Goal: Task Accomplishment & Management: Use online tool/utility

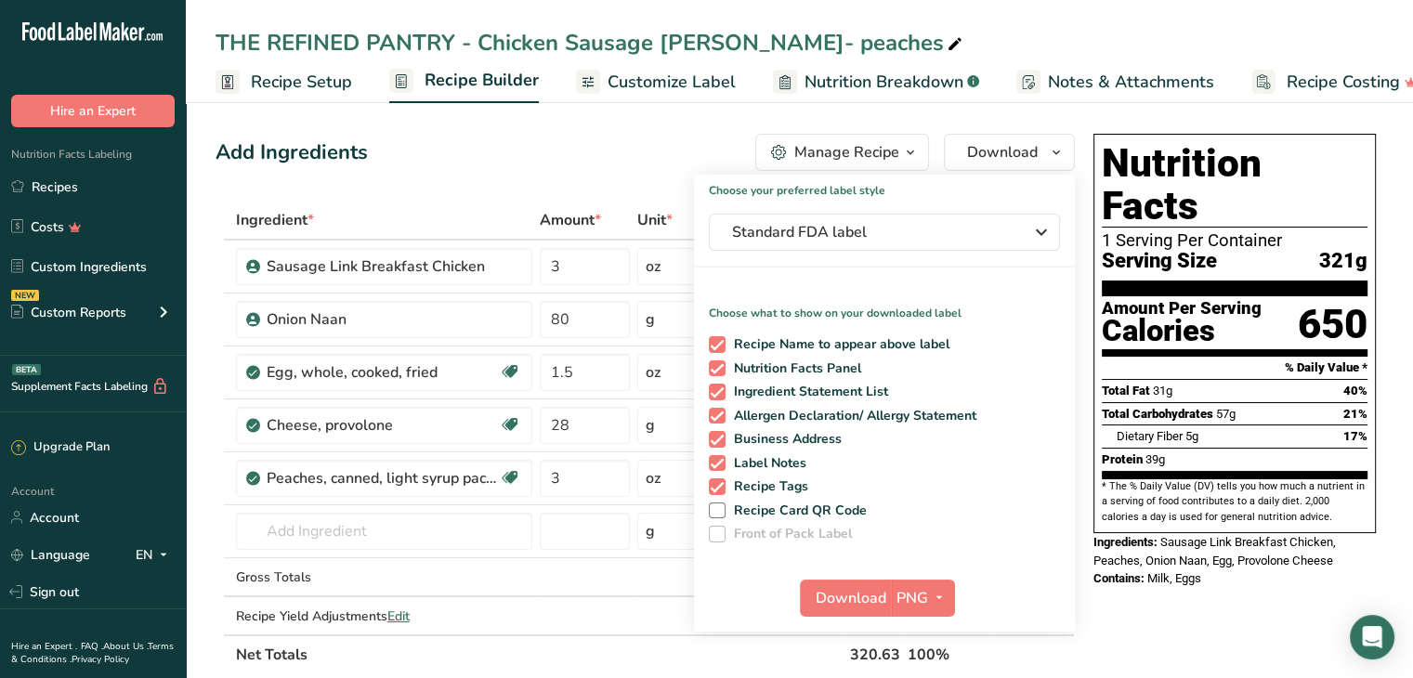
click at [75, 192] on link "Recipes" at bounding box center [93, 186] width 186 height 35
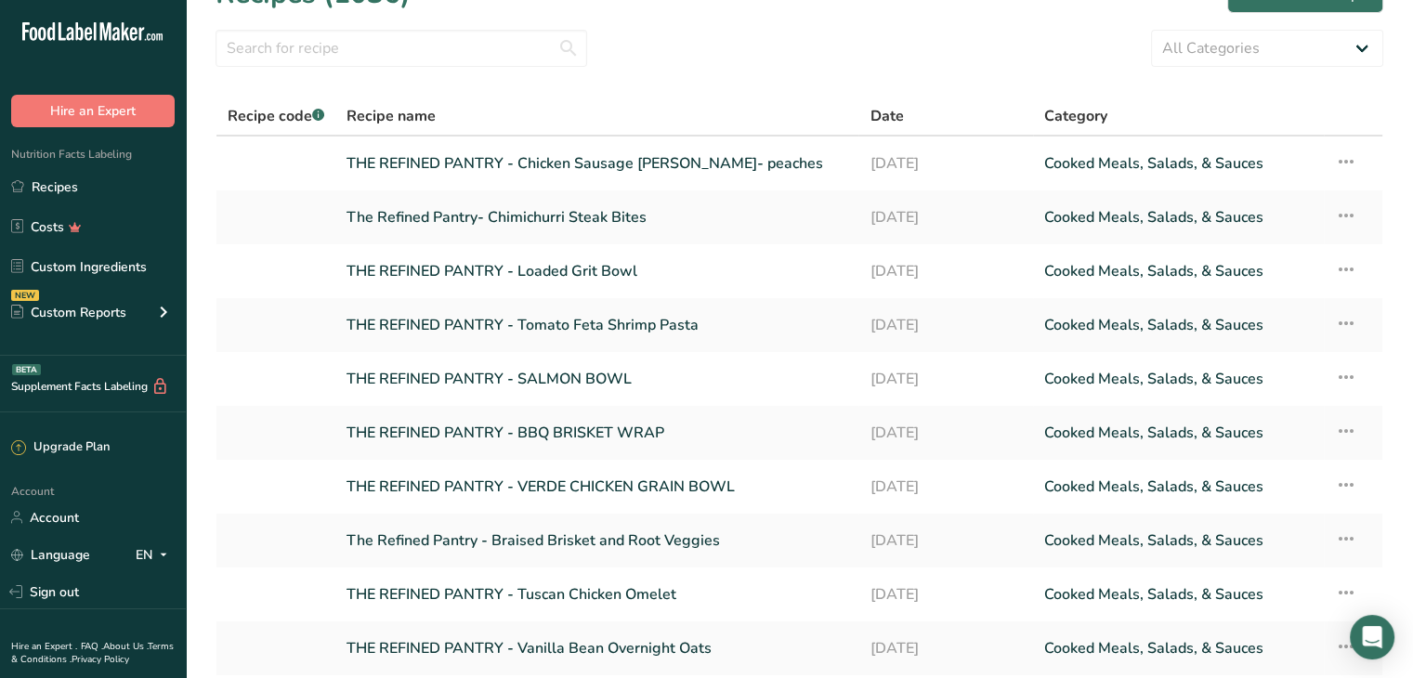
scroll to position [40, 0]
click at [394, 43] on input "text" at bounding box center [402, 50] width 372 height 37
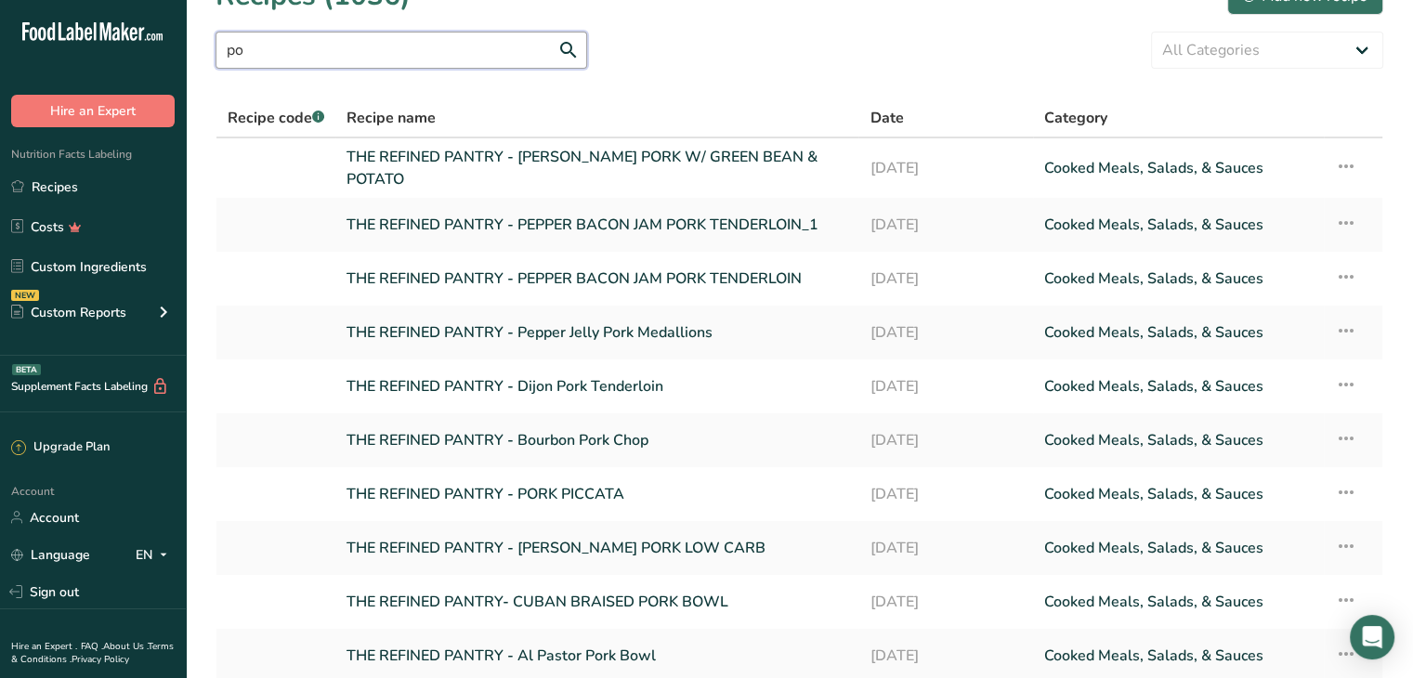
type input "p"
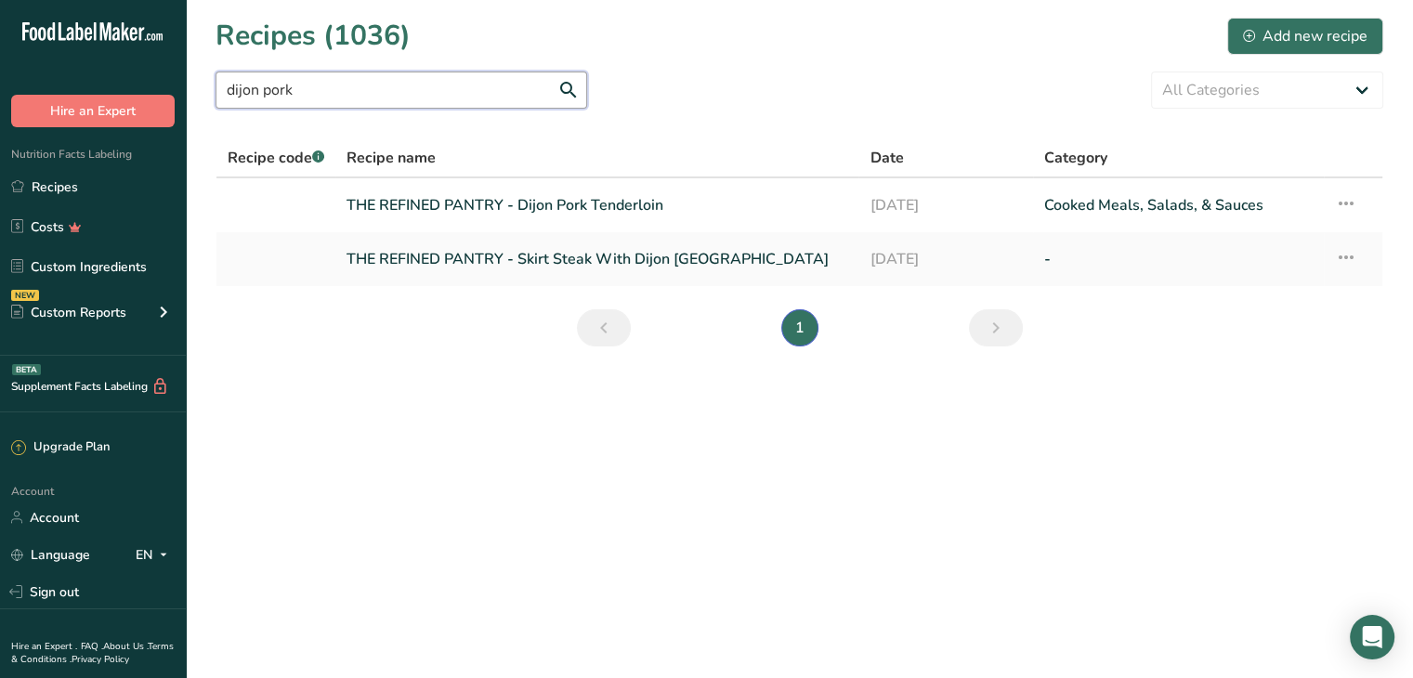
scroll to position [0, 0]
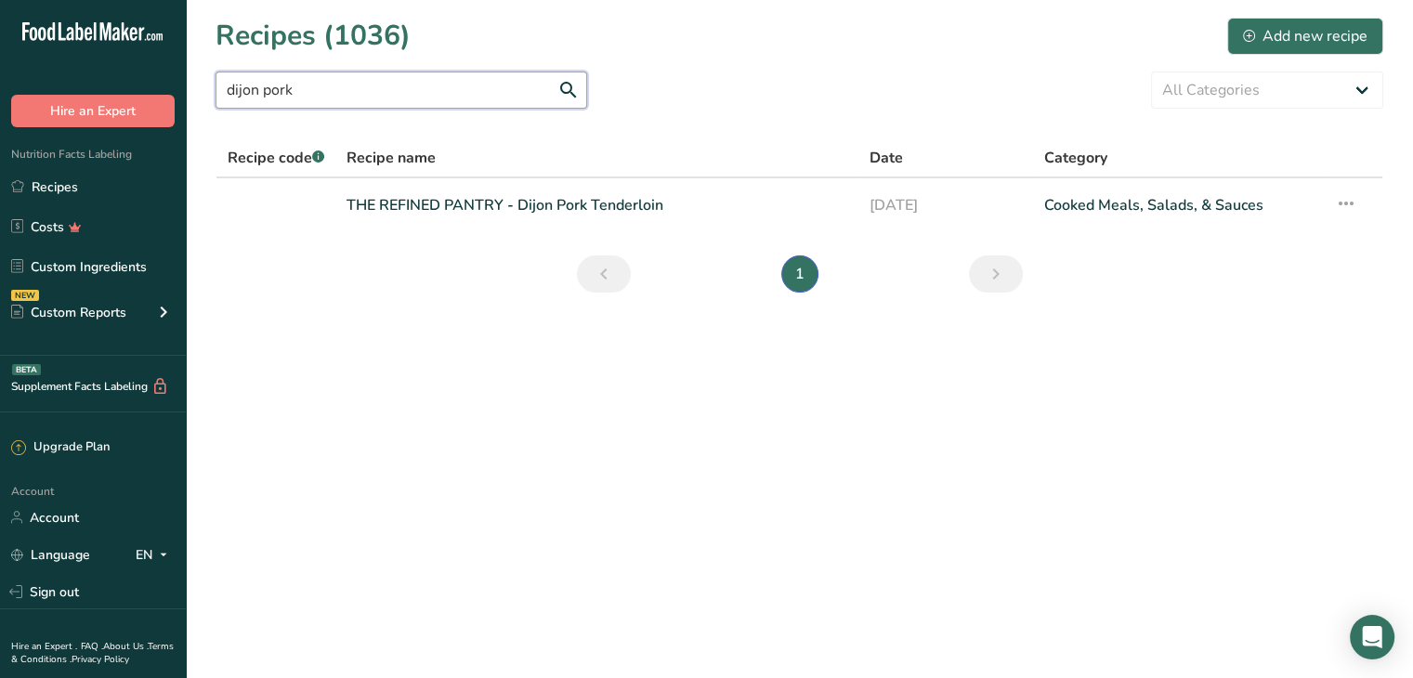
type input "dijon pork"
click at [596, 208] on link "THE REFINED PANTRY - Dijon Pork Tenderloin" at bounding box center [596, 205] width 501 height 39
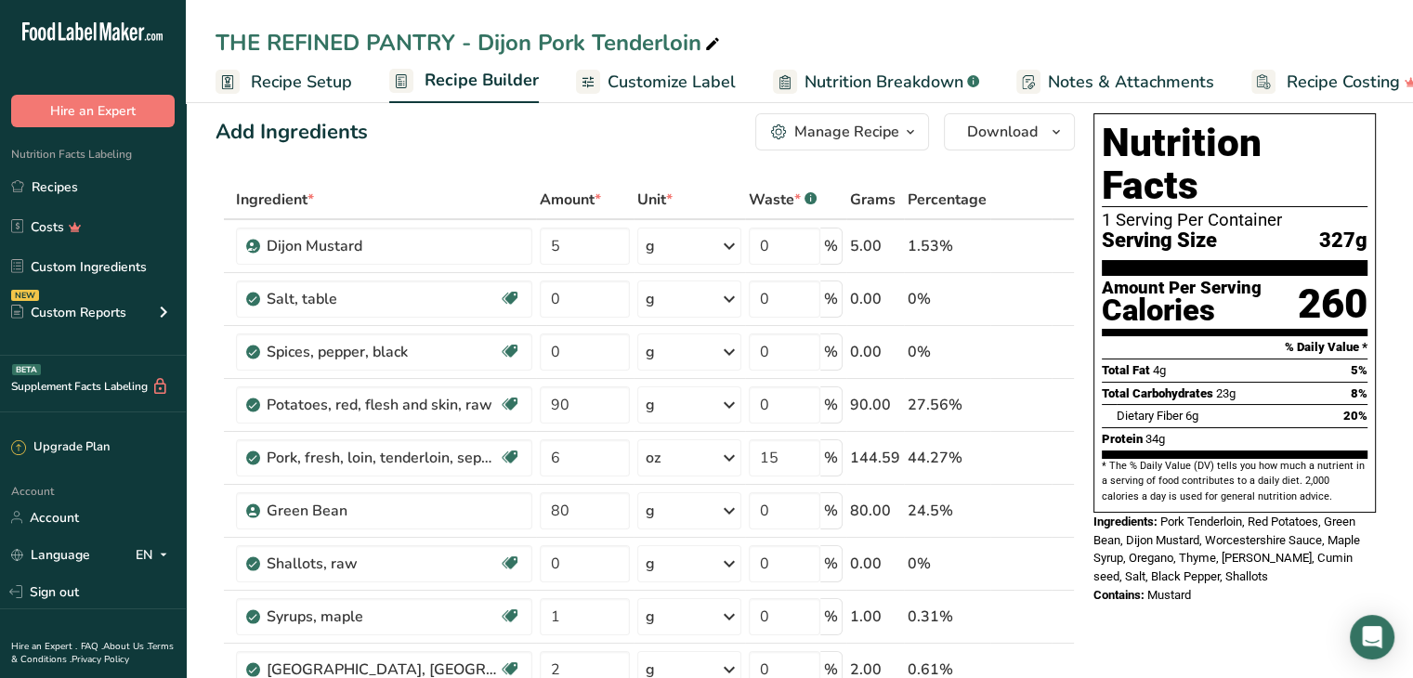
scroll to position [19, 0]
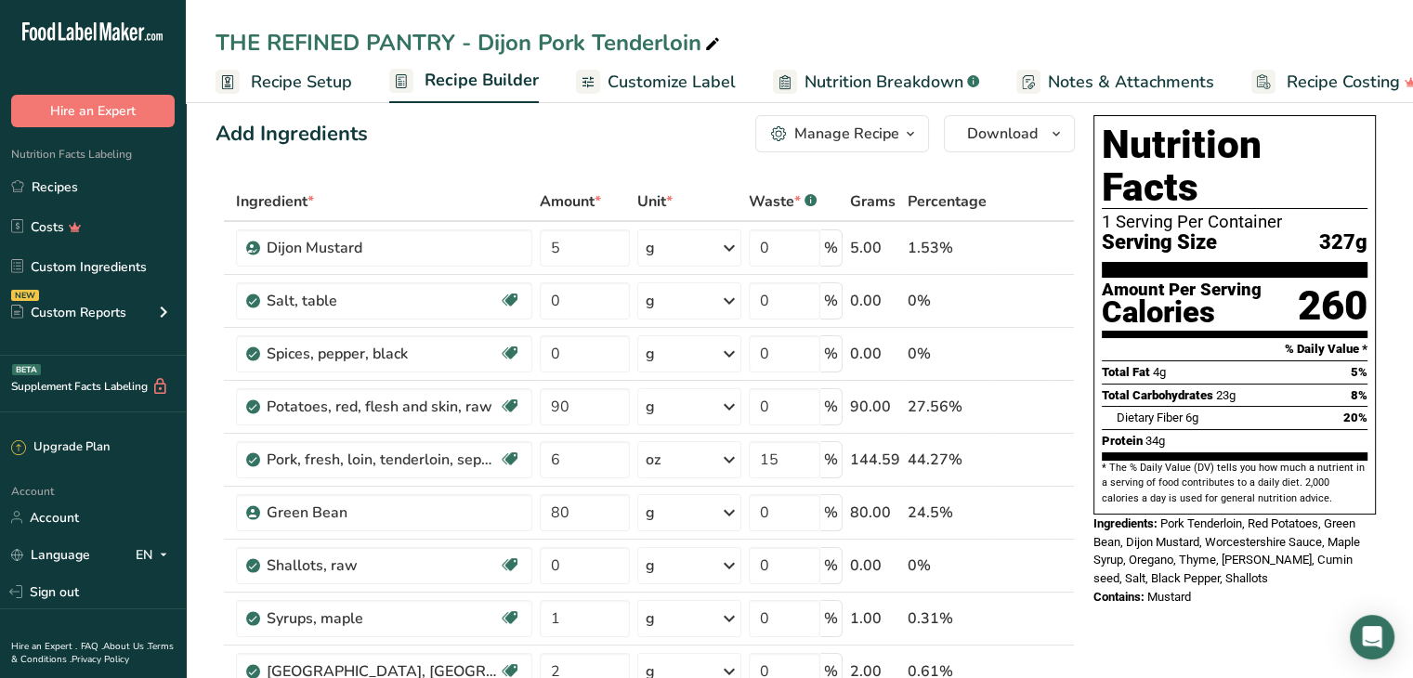
click at [968, 457] on div "44.27%" at bounding box center [947, 460] width 79 height 22
click at [1004, 457] on link "i" at bounding box center [1005, 460] width 23 height 23
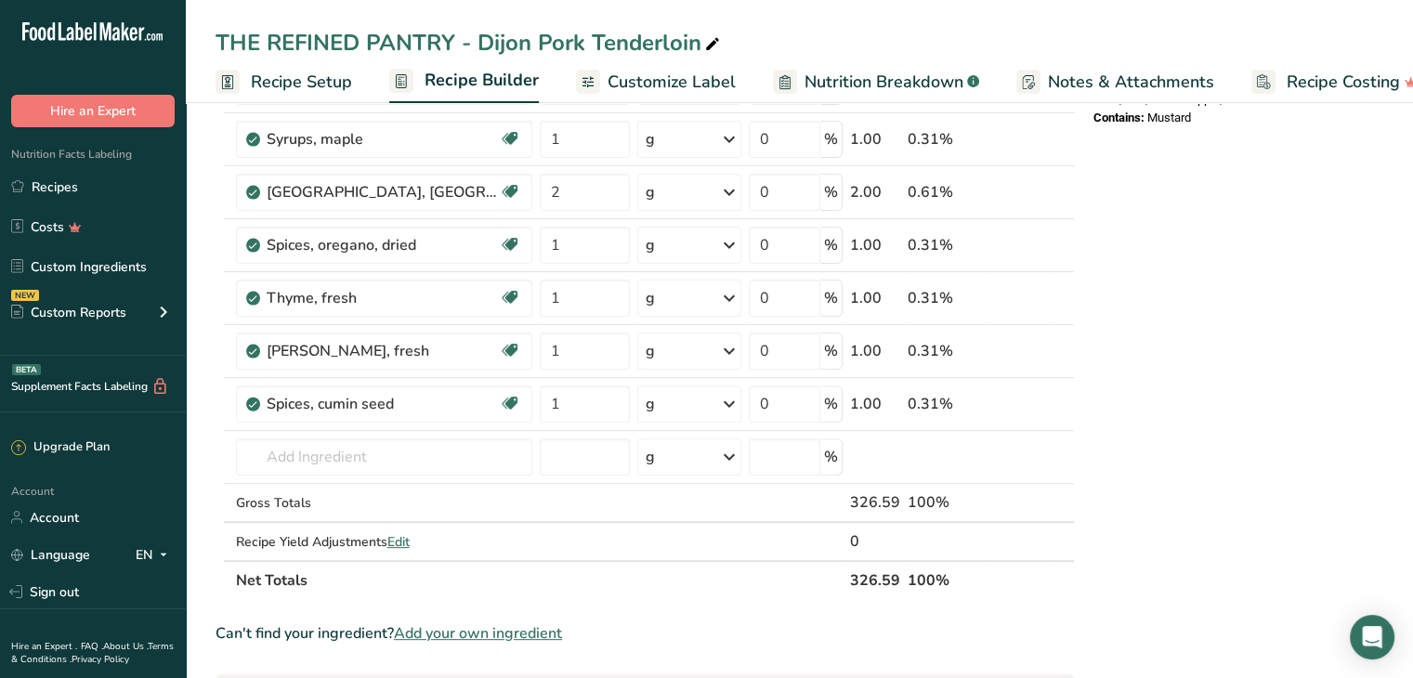
scroll to position [548, 0]
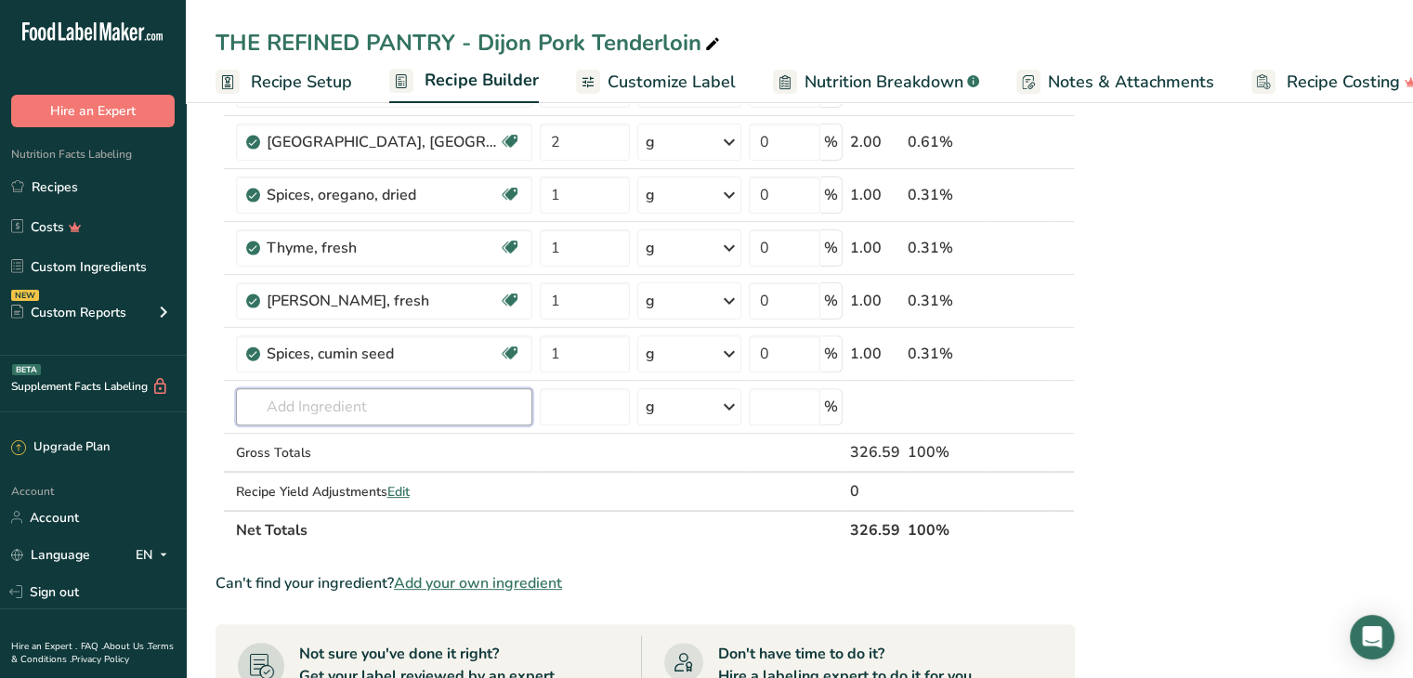
click at [306, 399] on input "text" at bounding box center [384, 406] width 296 height 37
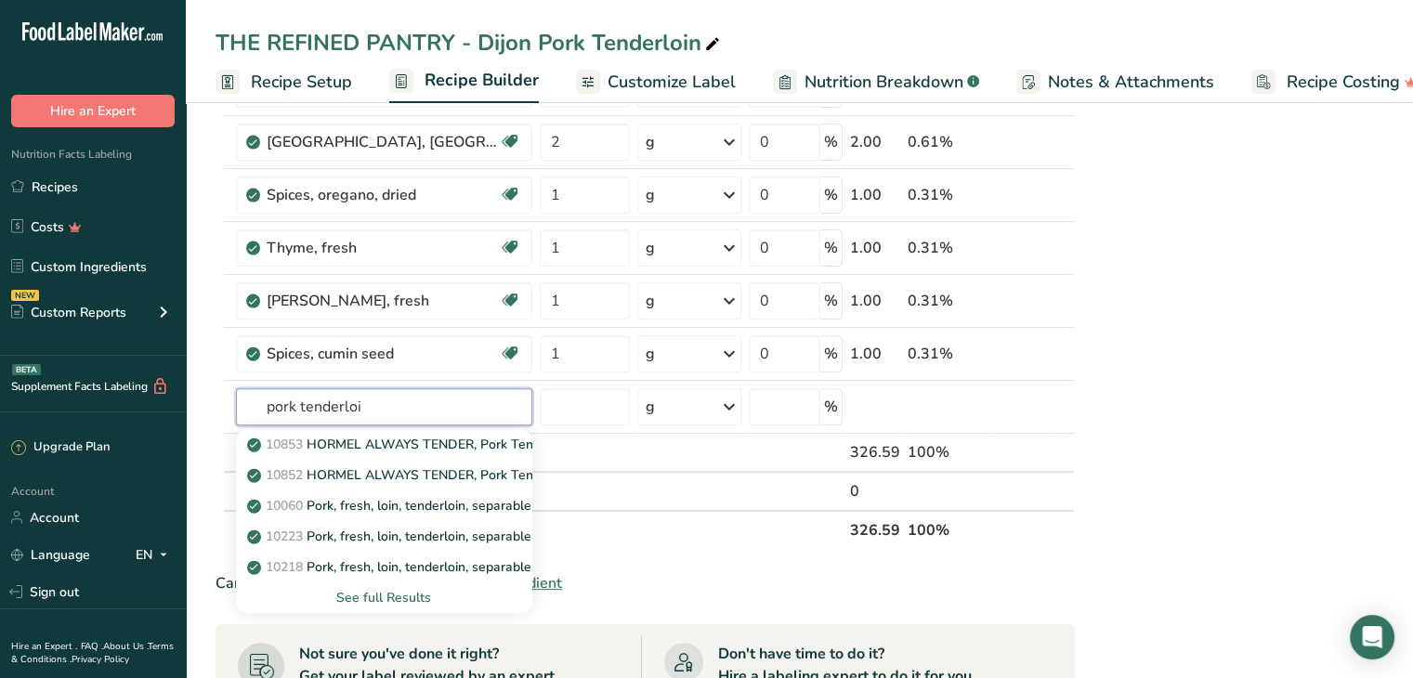
type input "pork tenderloi"
click at [408, 594] on div "See full Results" at bounding box center [384, 598] width 267 height 20
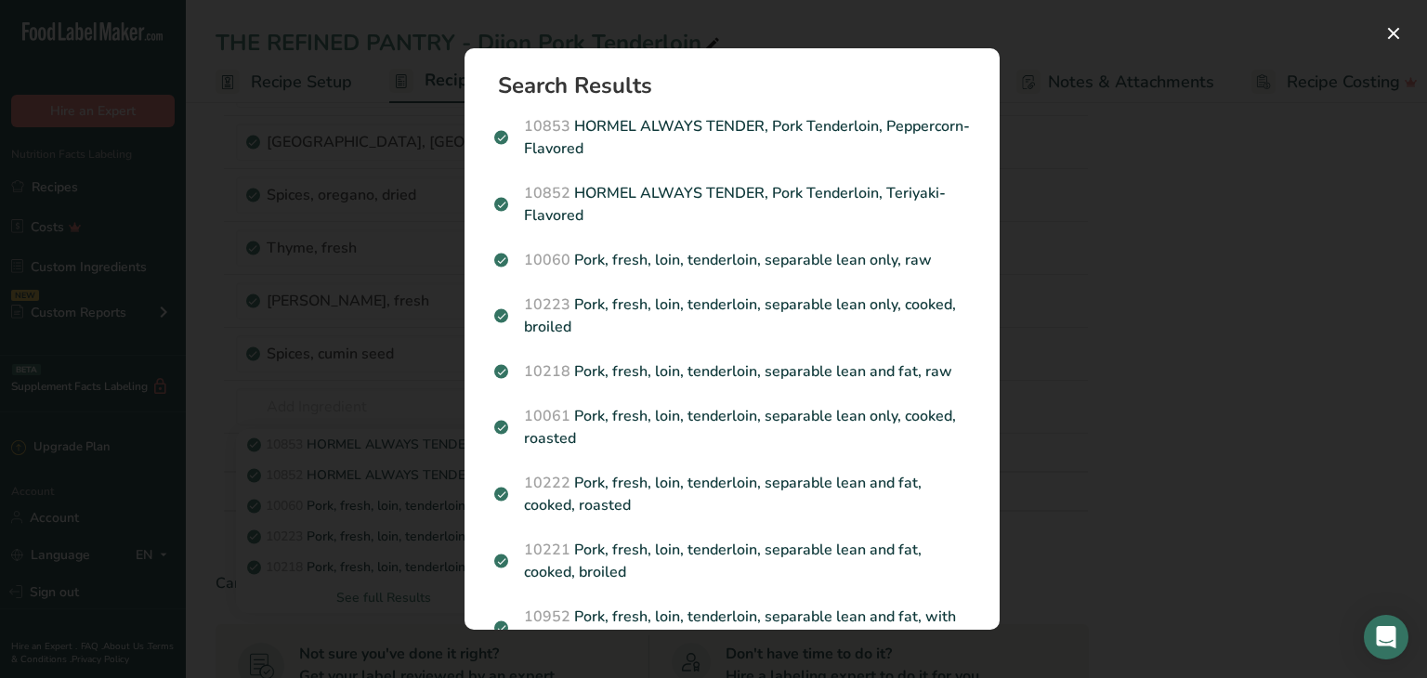
click at [818, 259] on p "10060 Pork, fresh, loin, tenderloin, separable lean only, raw" at bounding box center [732, 260] width 476 height 22
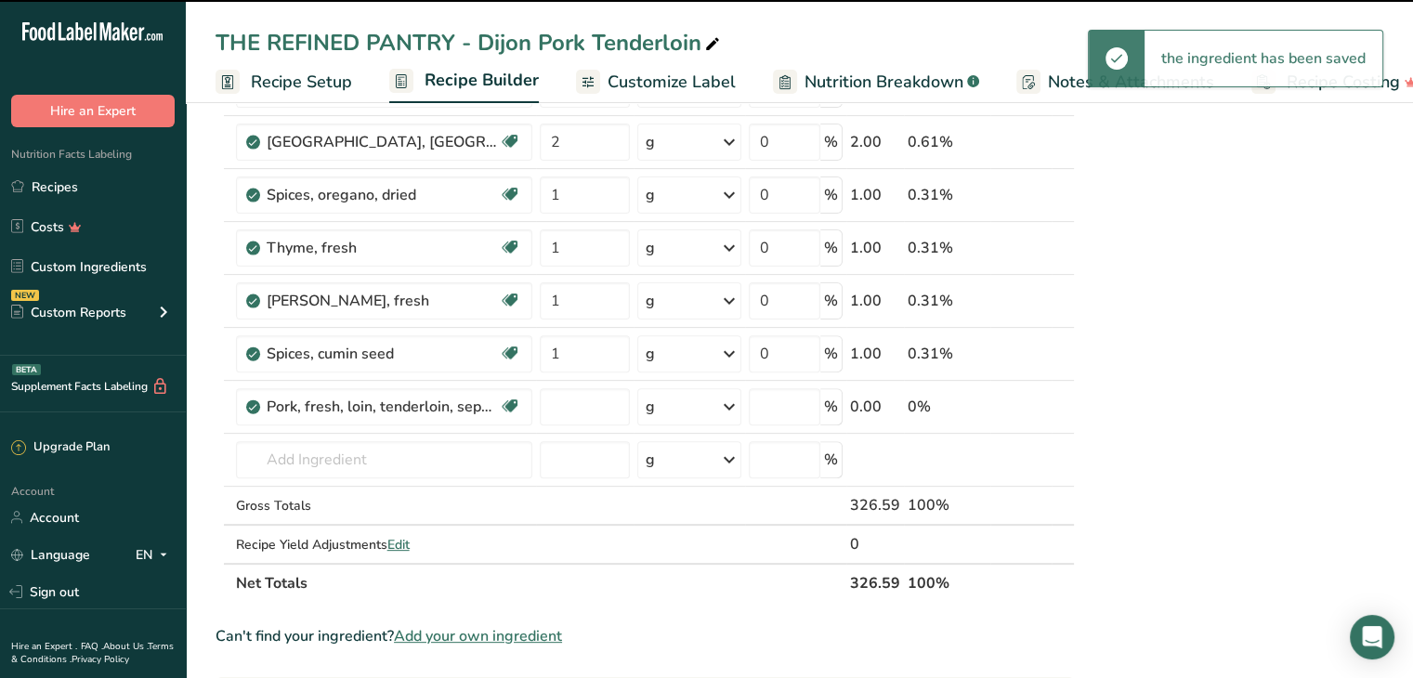
type input "0"
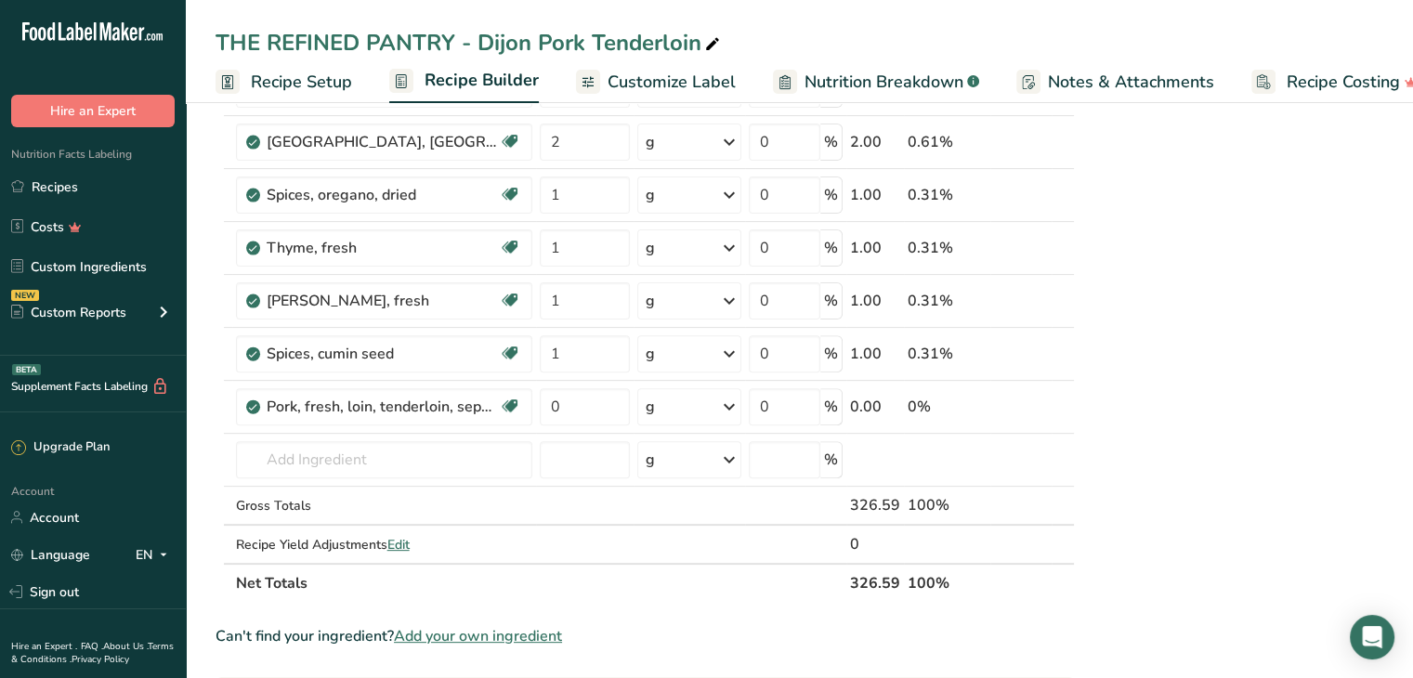
click at [677, 406] on div "g" at bounding box center [689, 406] width 104 height 37
click at [682, 655] on div "See more" at bounding box center [726, 664] width 156 height 20
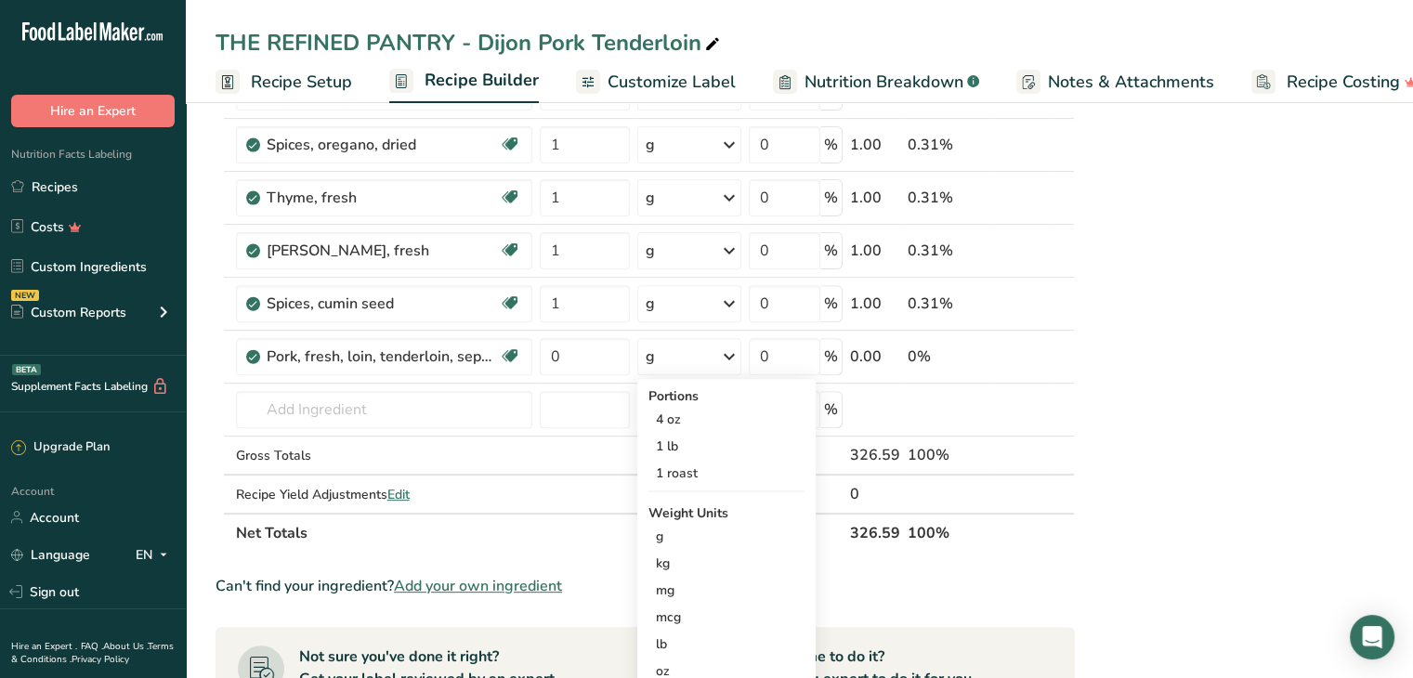
scroll to position [647, 0]
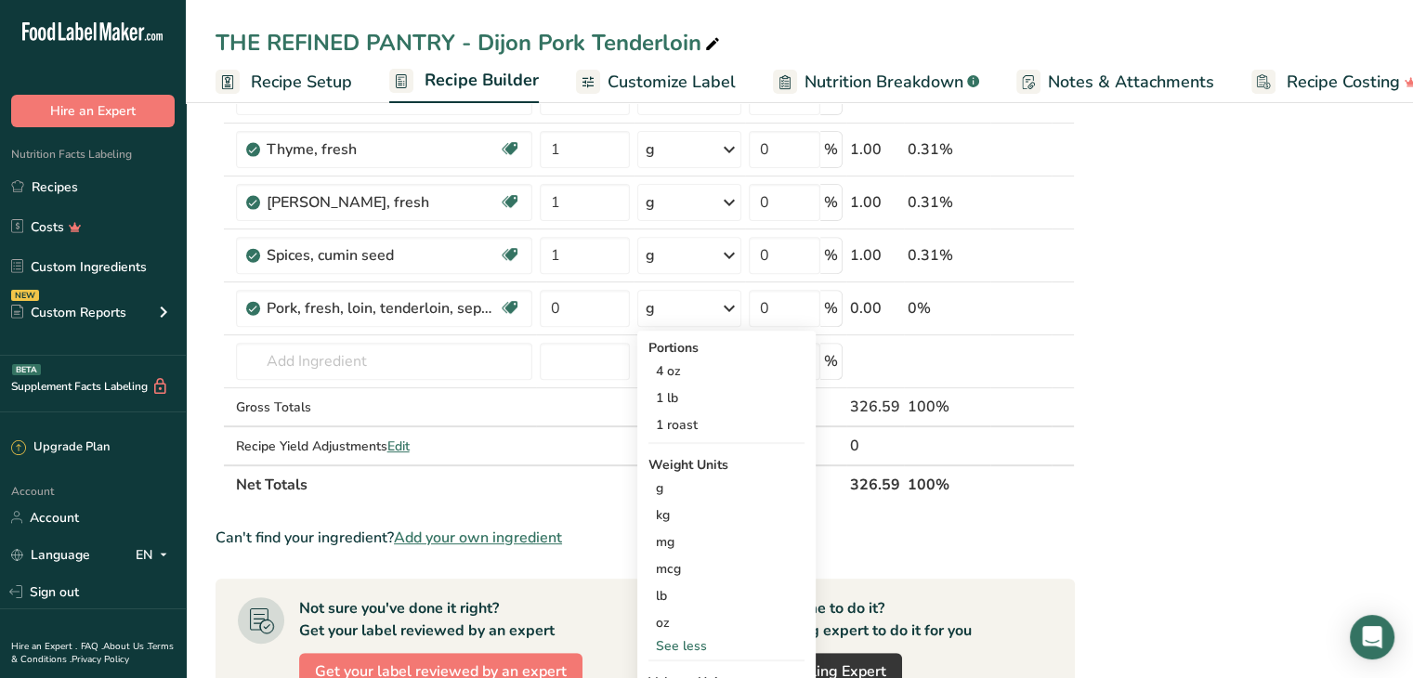
click at [699, 624] on div "oz" at bounding box center [726, 622] width 156 height 27
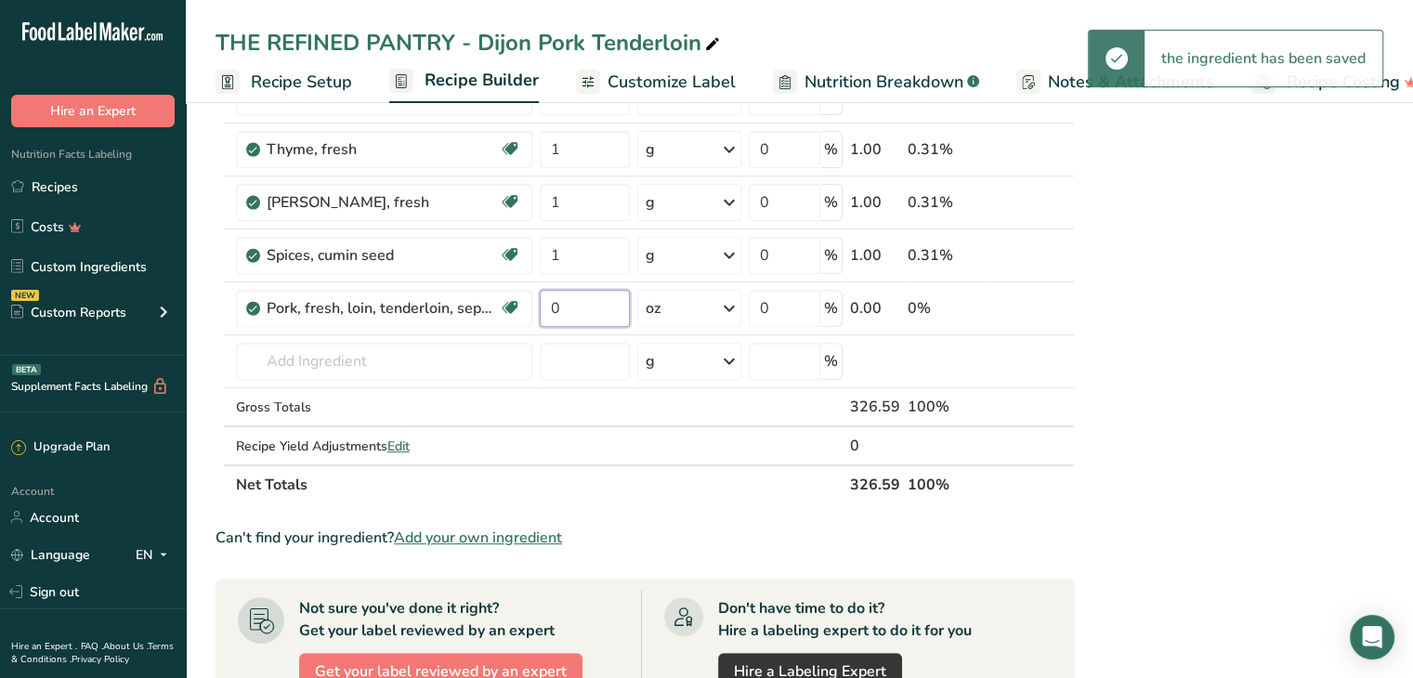
click at [598, 307] on input "0" at bounding box center [585, 308] width 90 height 37
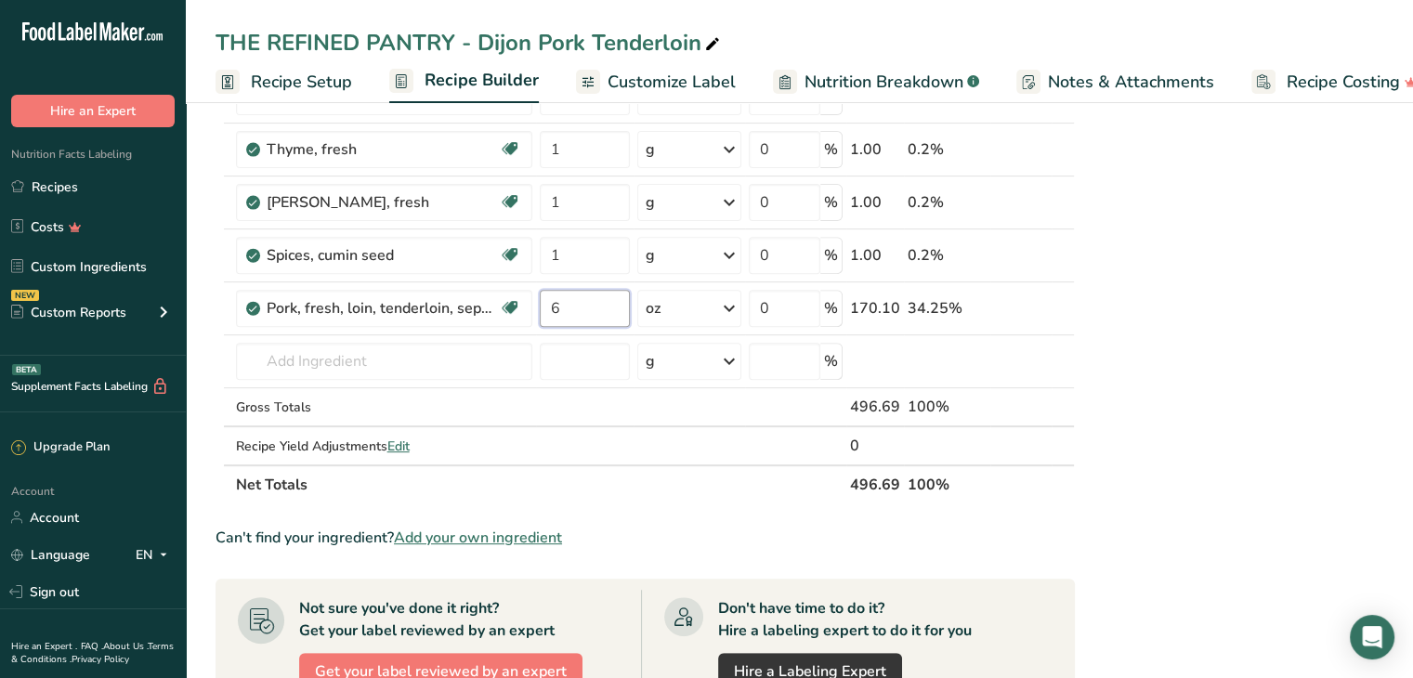
type input "6"
click at [1304, 370] on div "Nutrition Facts 1 Serving Per Container Serving Size 327g Amount Per Serving Ca…" at bounding box center [1234, 350] width 297 height 1741
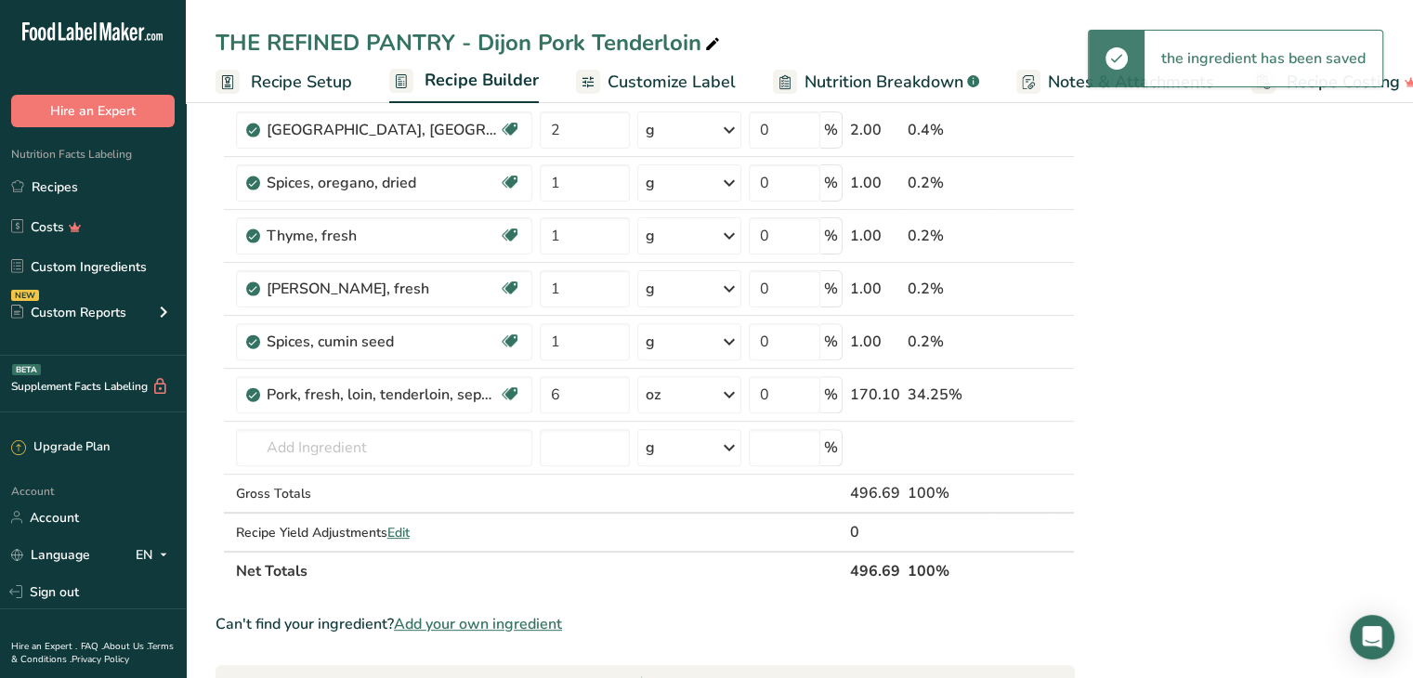
scroll to position [628, 0]
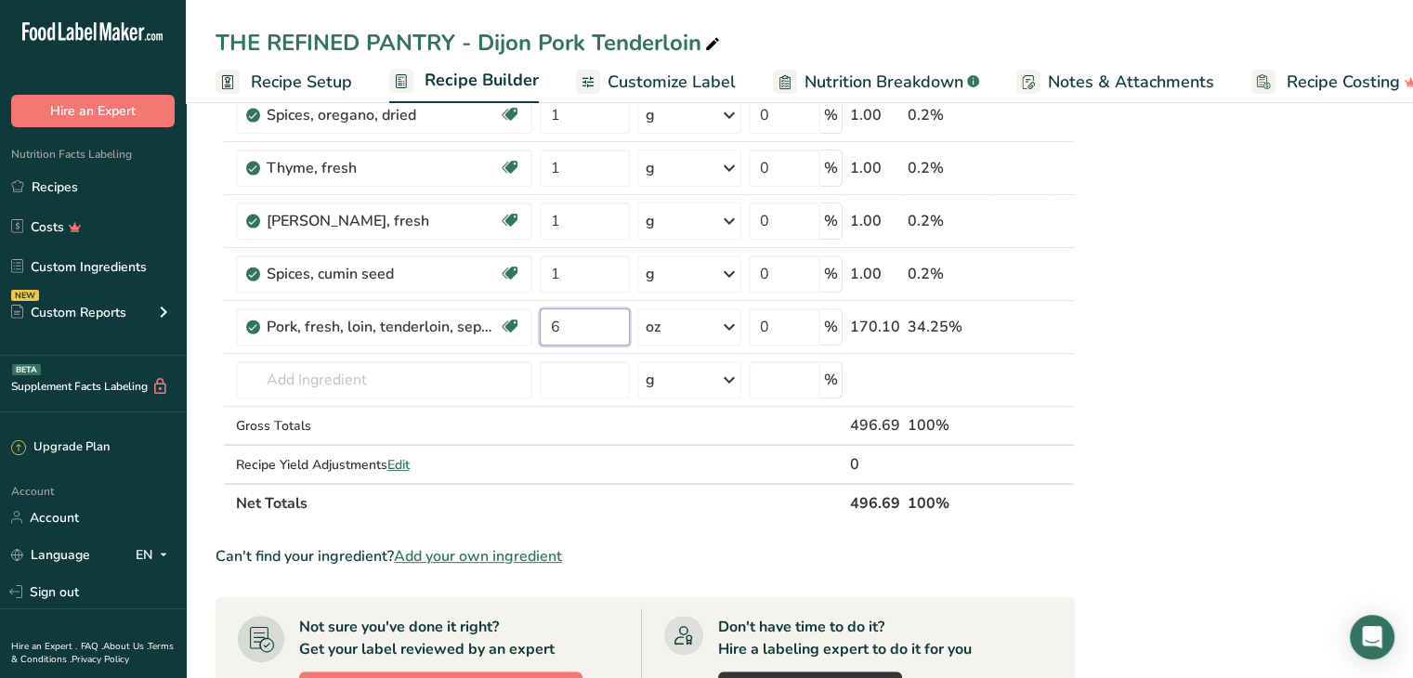
click at [601, 319] on input "6" at bounding box center [585, 326] width 90 height 37
type input "5"
click at [1299, 411] on div "Nutrition Facts 1 Serving Per Container Serving Size 497g Amount Per Serving Ca…" at bounding box center [1234, 368] width 297 height 1741
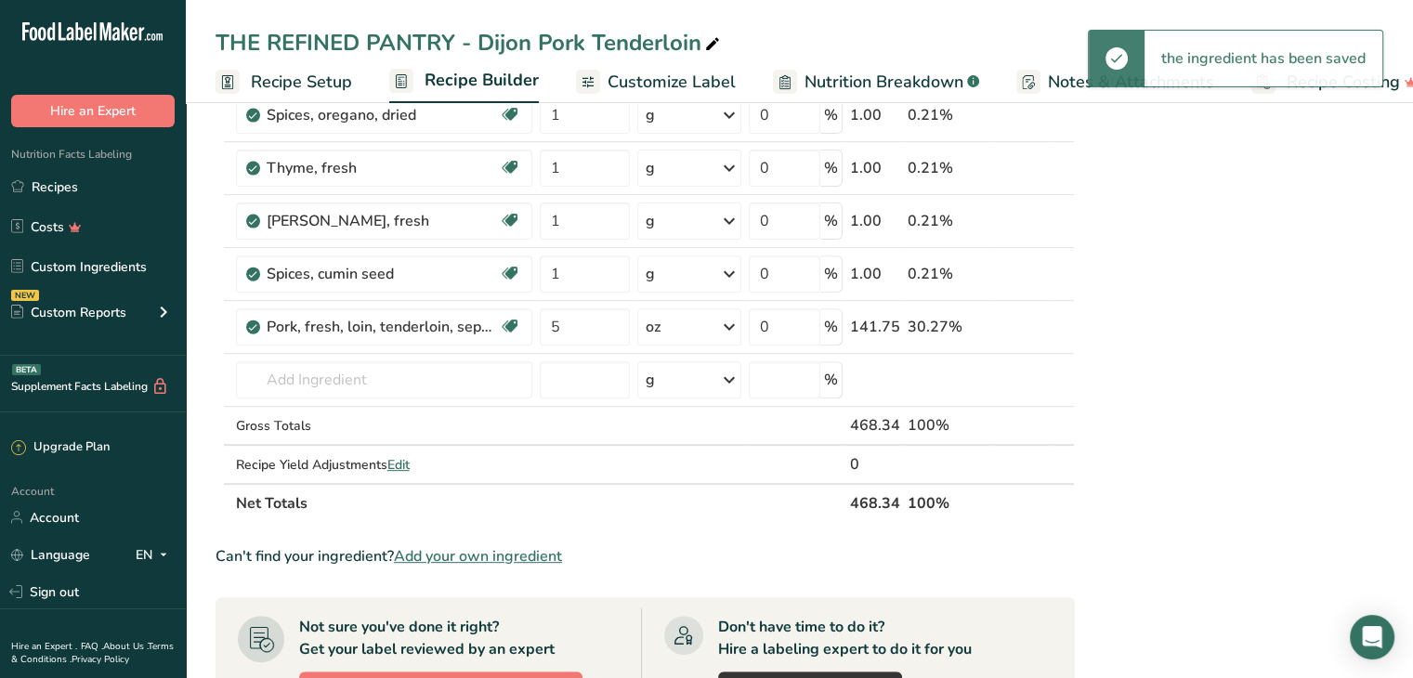
click at [1002, 327] on link "i" at bounding box center [1005, 327] width 23 height 23
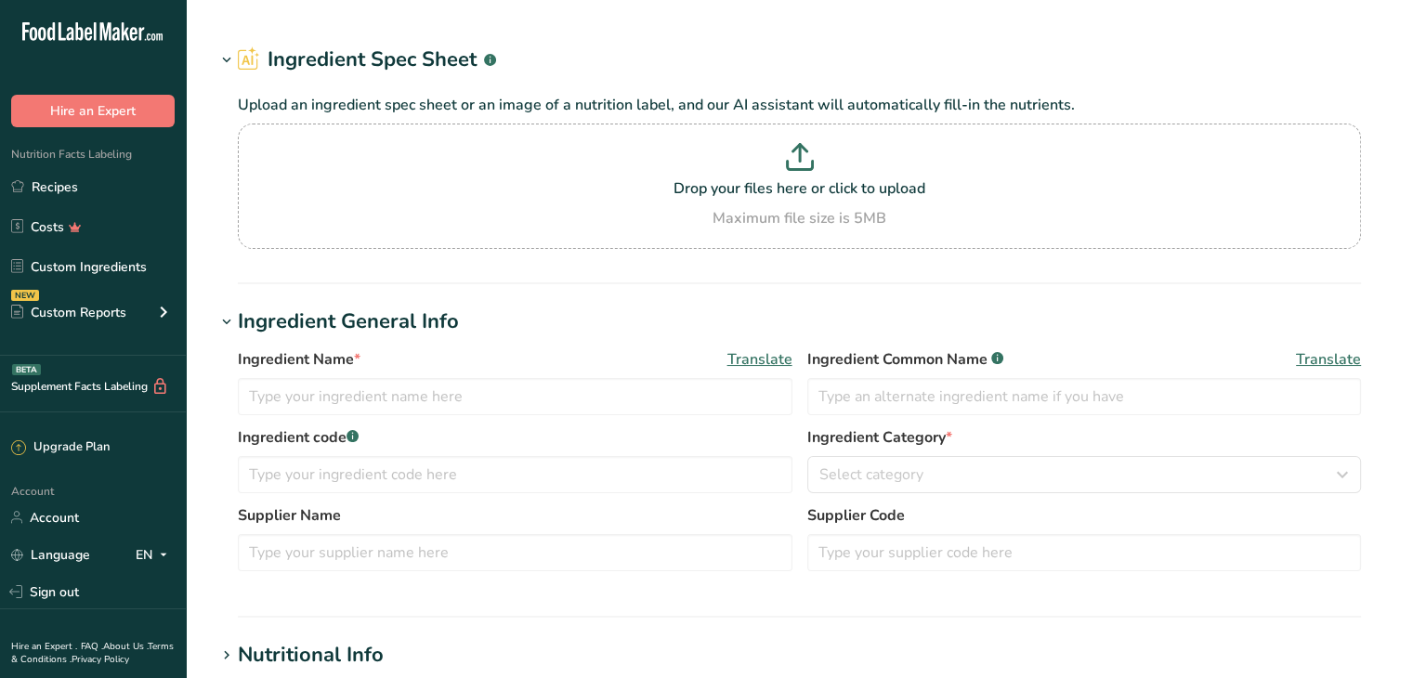
type input "Pork, fresh, loin, tenderloin, separable lean only, raw"
type input "Pork Tenderloin"
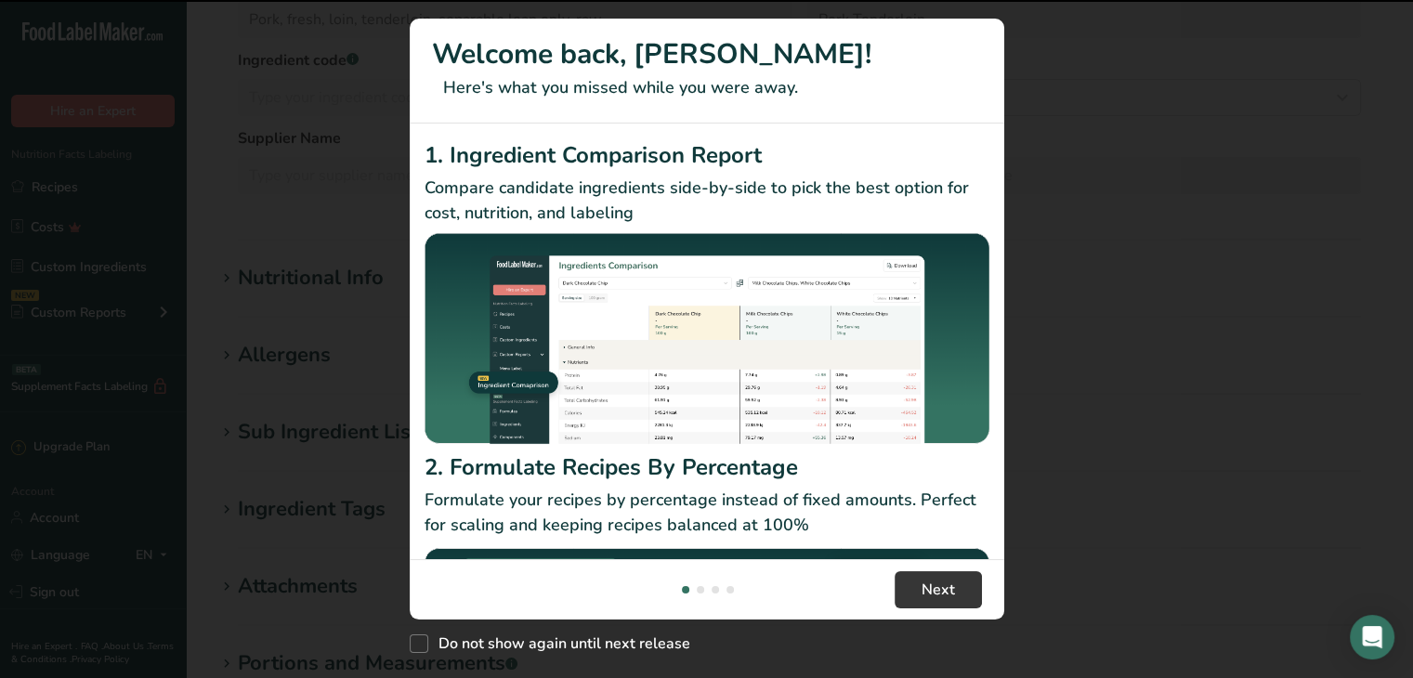
scroll to position [317, 0]
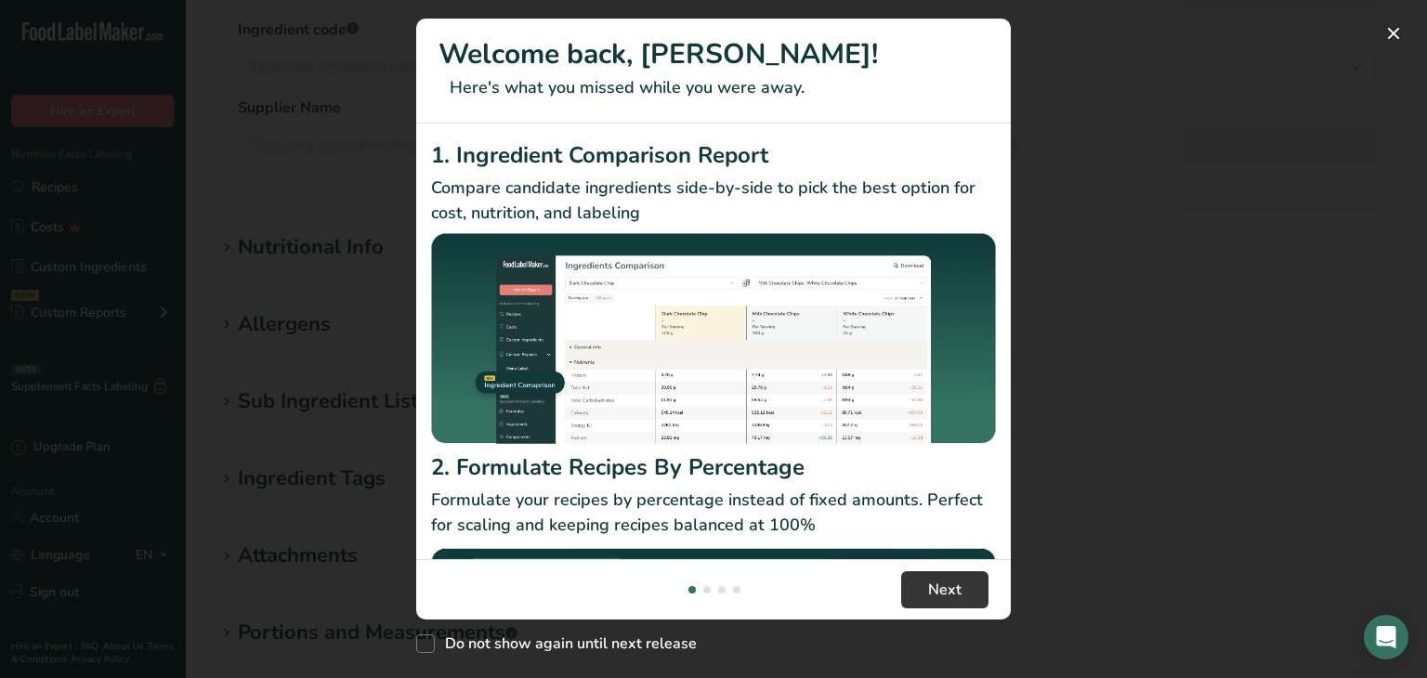
click at [1091, 502] on div "New Features" at bounding box center [713, 339] width 1427 height 678
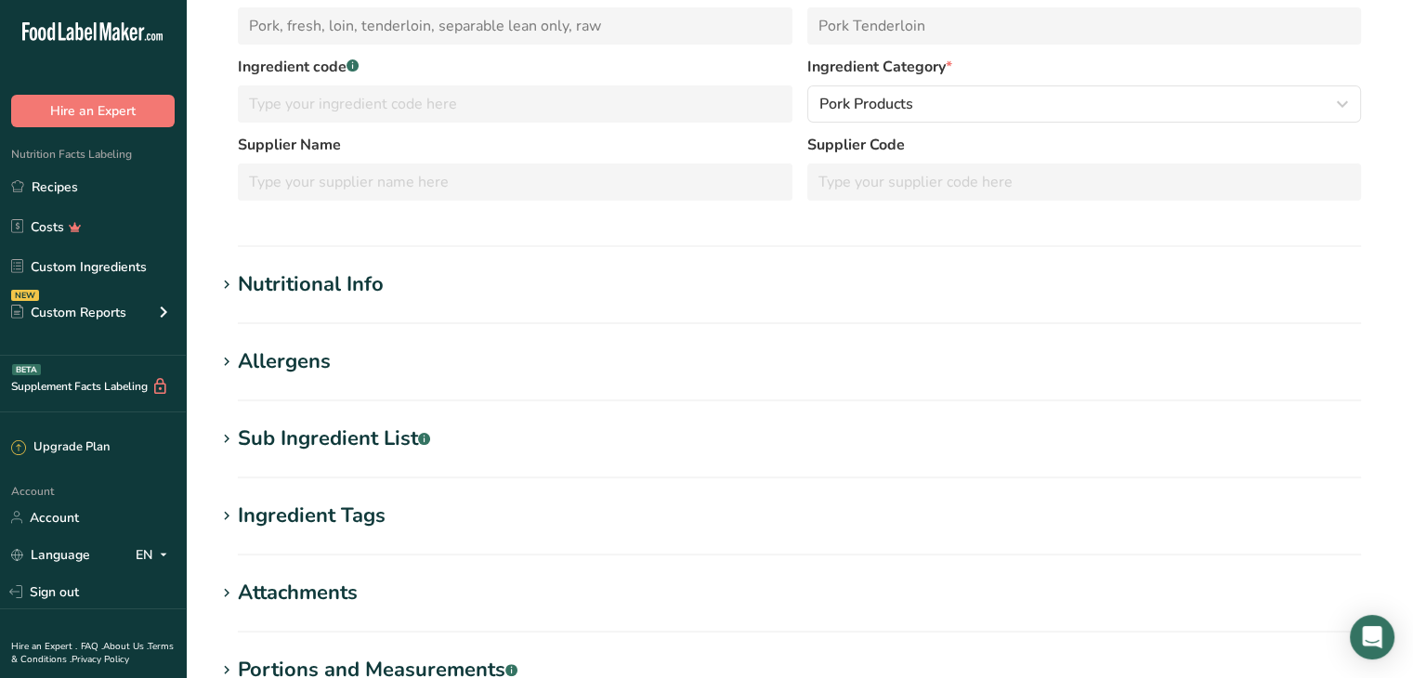
scroll to position [264, 0]
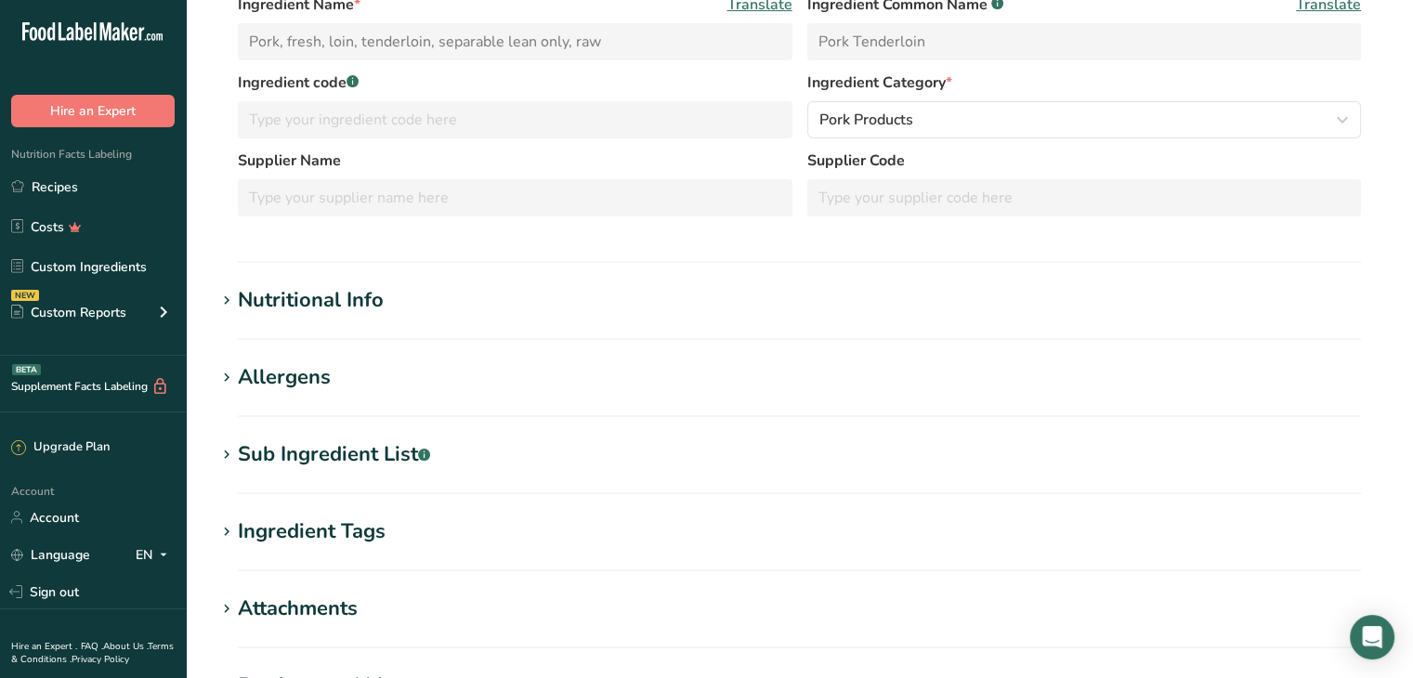
click at [230, 292] on icon at bounding box center [226, 301] width 17 height 26
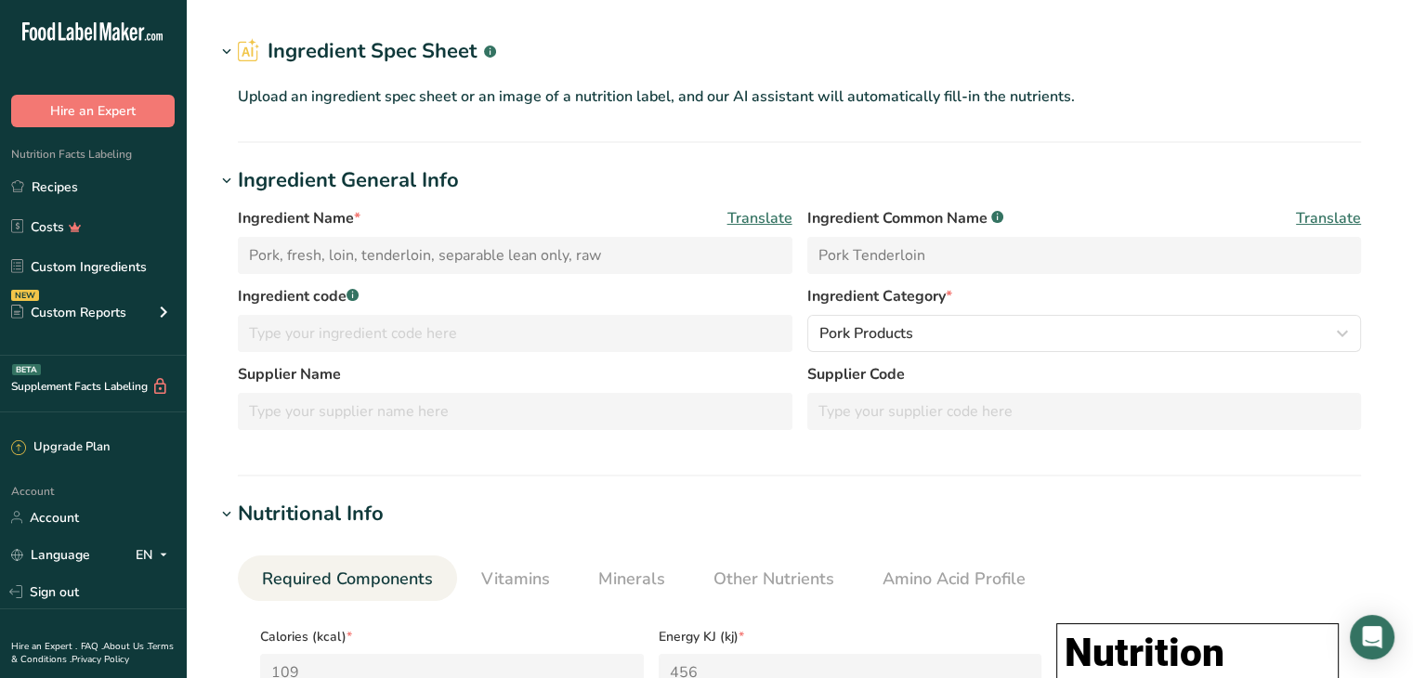
scroll to position [42, 0]
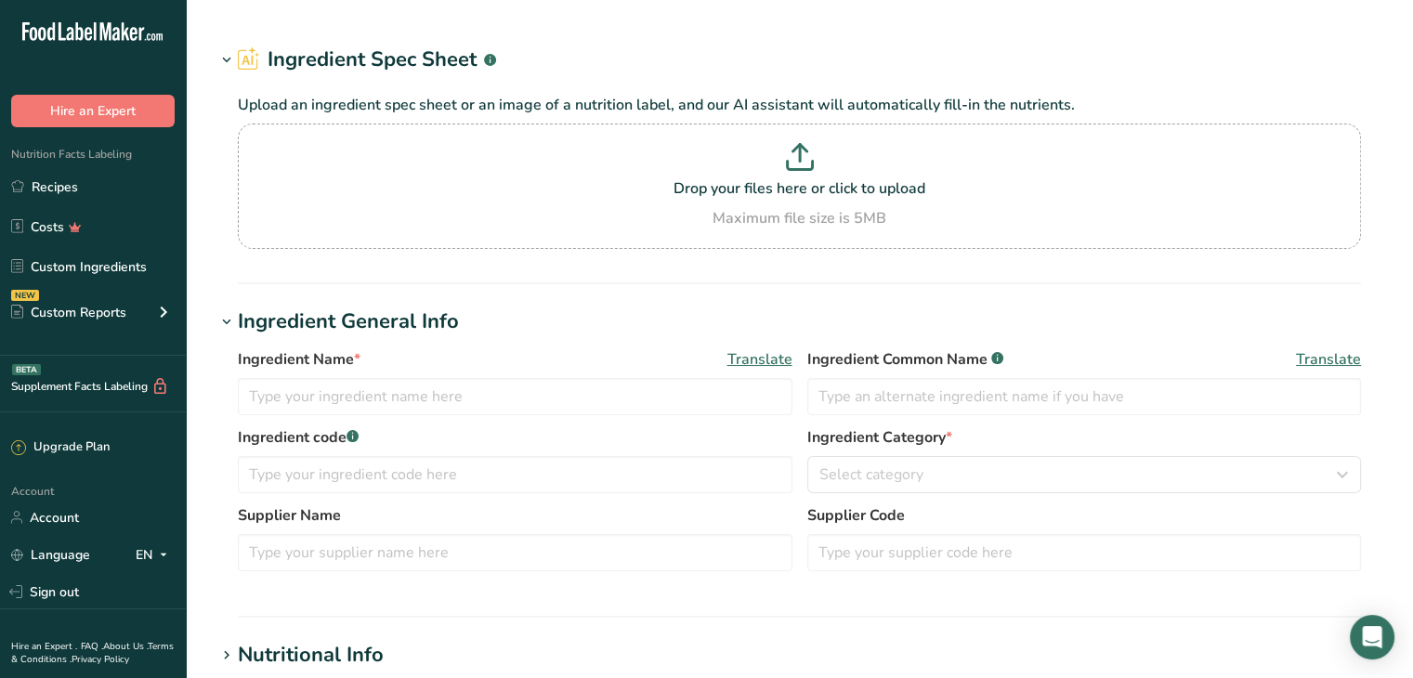
type input "Pork, fresh, loin, tenderloin, separable lean only, raw"
type input "Pork Tenderloin"
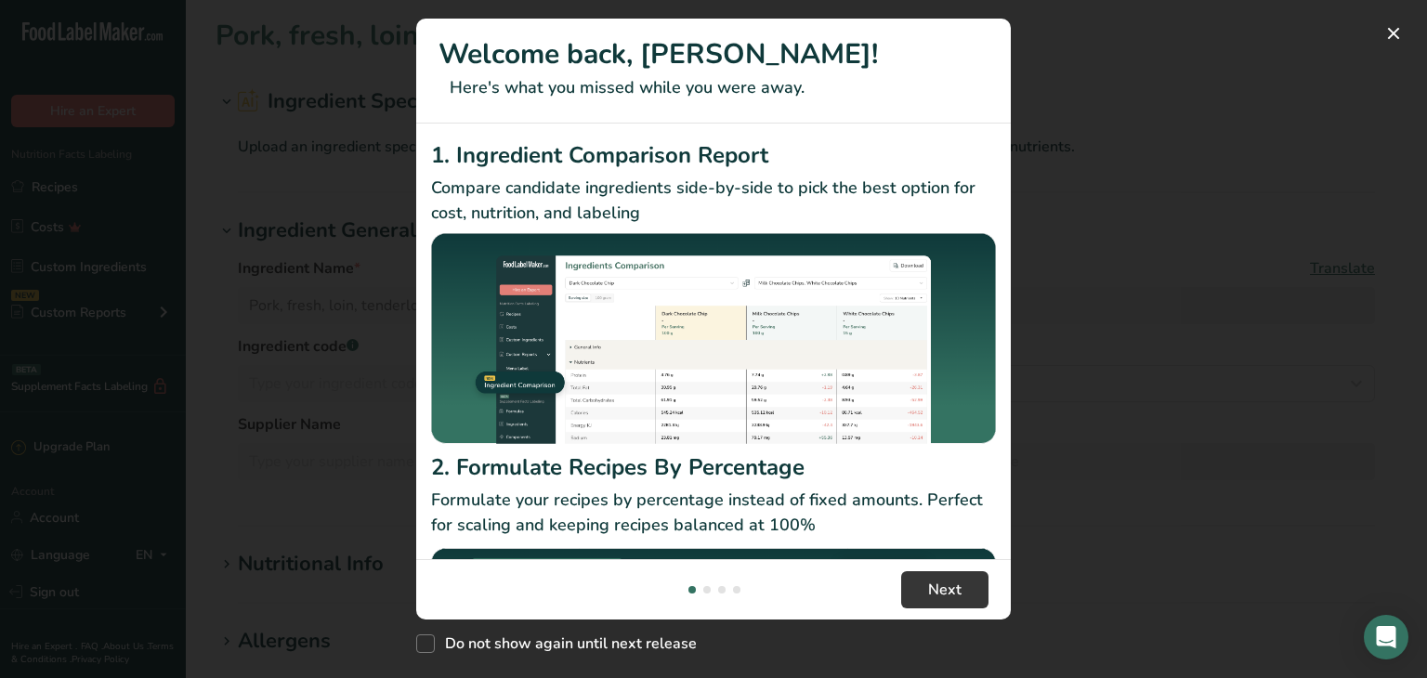
click at [1118, 531] on div "New Features" at bounding box center [713, 339] width 1427 height 678
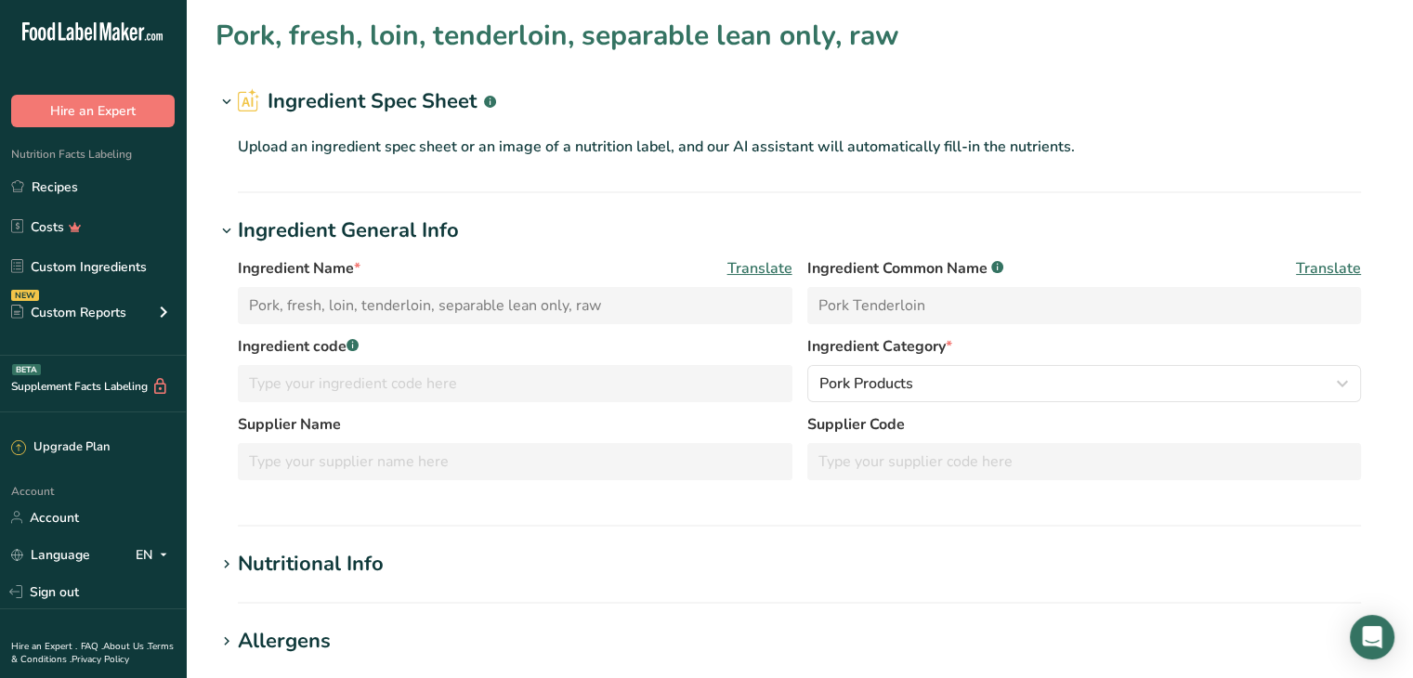
click at [325, 569] on div "Nutritional Info" at bounding box center [311, 564] width 146 height 31
